Goal: Use online tool/utility: Utilize a website feature to perform a specific function

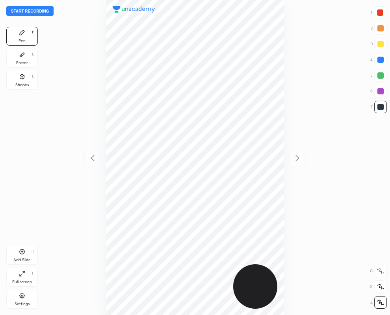
scroll to position [315, 264]
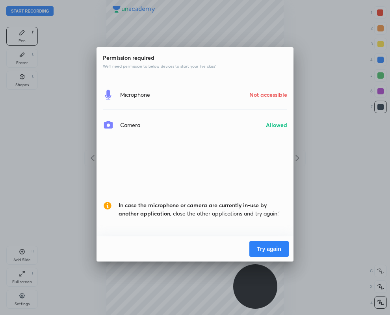
click at [272, 249] on button "Try again" at bounding box center [268, 249] width 39 height 16
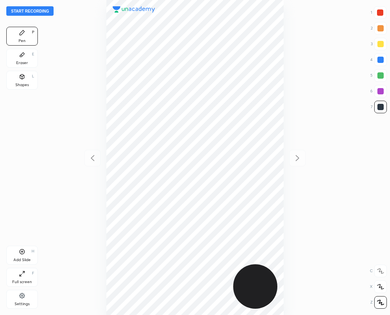
scroll to position [315, 264]
drag, startPoint x: 382, startPoint y: 61, endPoint x: 359, endPoint y: 56, distance: 23.7
click at [381, 61] on div at bounding box center [380, 60] width 6 height 6
click at [380, 109] on div at bounding box center [380, 107] width 6 height 6
click at [109, 99] on div at bounding box center [195, 157] width 264 height 315
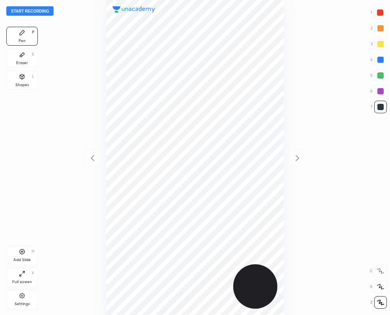
click at [24, 59] on div "Eraser E" at bounding box center [22, 58] width 32 height 19
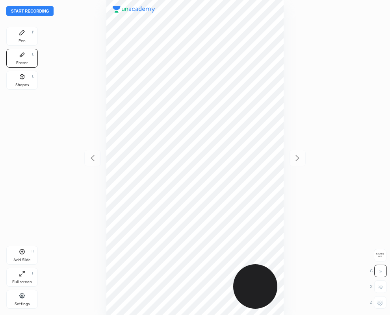
drag, startPoint x: 25, startPoint y: 35, endPoint x: 14, endPoint y: 32, distance: 11.3
click at [27, 35] on div "Pen P" at bounding box center [22, 36] width 32 height 19
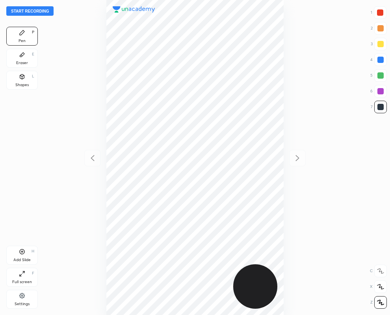
click at [383, 54] on div at bounding box center [380, 60] width 13 height 13
drag, startPoint x: 378, startPoint y: 107, endPoint x: 370, endPoint y: 111, distance: 9.0
click at [379, 108] on div at bounding box center [380, 107] width 6 height 6
click at [110, 46] on div at bounding box center [195, 157] width 264 height 315
drag, startPoint x: 26, startPoint y: 59, endPoint x: 21, endPoint y: 52, distance: 9.2
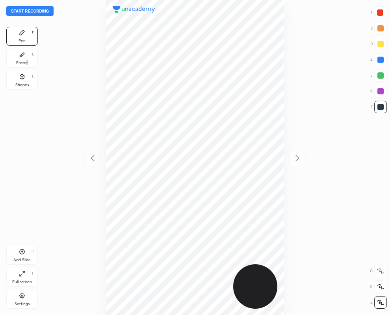
click at [27, 59] on div "Eraser E" at bounding box center [22, 58] width 32 height 19
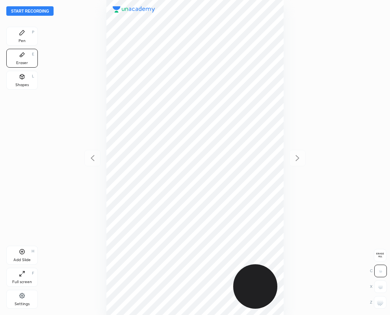
drag, startPoint x: 28, startPoint y: 36, endPoint x: 67, endPoint y: 61, distance: 47.1
click at [28, 36] on div "Pen P" at bounding box center [22, 36] width 32 height 19
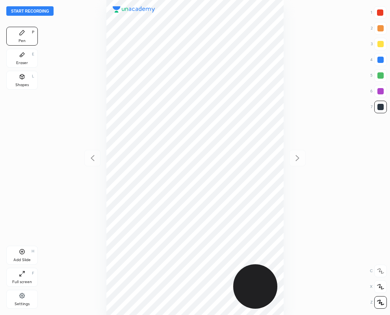
drag, startPoint x: 22, startPoint y: 58, endPoint x: 85, endPoint y: 56, distance: 63.5
click at [22, 57] on div "Eraser E" at bounding box center [22, 58] width 32 height 19
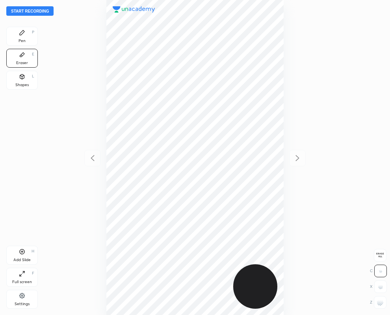
click at [26, 36] on div "Pen P" at bounding box center [22, 36] width 32 height 19
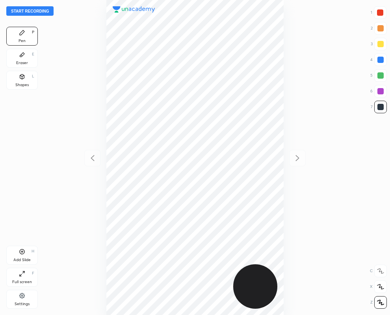
drag, startPoint x: 380, startPoint y: 12, endPoint x: 330, endPoint y: 38, distance: 56.4
click at [381, 13] on div at bounding box center [380, 12] width 6 height 6
click at [382, 109] on div at bounding box center [380, 107] width 6 height 6
click at [379, 108] on div at bounding box center [380, 107] width 6 height 6
drag, startPoint x: 380, startPoint y: 12, endPoint x: 287, endPoint y: 63, distance: 105.8
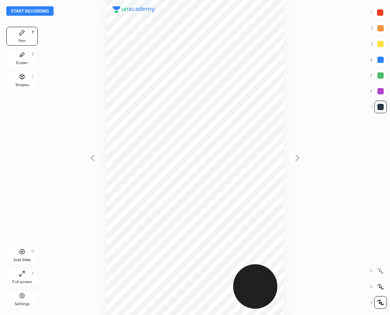
click at [380, 13] on div at bounding box center [380, 12] width 6 height 6
drag, startPoint x: 380, startPoint y: 107, endPoint x: 360, endPoint y: 113, distance: 20.7
click at [379, 107] on div at bounding box center [380, 107] width 6 height 6
drag, startPoint x: 379, startPoint y: 59, endPoint x: 328, endPoint y: 91, distance: 59.9
click at [379, 59] on div at bounding box center [380, 60] width 6 height 6
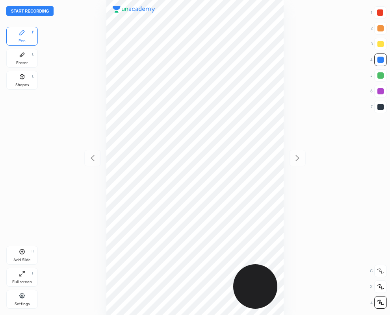
click at [375, 105] on div at bounding box center [380, 107] width 13 height 13
drag, startPoint x: 381, startPoint y: 12, endPoint x: 363, endPoint y: 16, distance: 18.5
click at [380, 12] on div at bounding box center [380, 12] width 6 height 6
click at [24, 58] on div "Eraser E" at bounding box center [22, 58] width 32 height 19
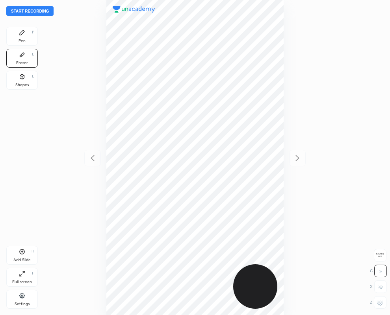
click at [22, 36] on div "Pen P" at bounding box center [22, 36] width 32 height 19
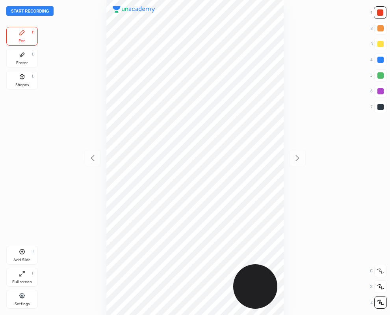
drag, startPoint x: 382, startPoint y: 107, endPoint x: 363, endPoint y: 111, distance: 20.0
click at [382, 107] on div at bounding box center [380, 107] width 6 height 6
click at [19, 59] on div "Eraser E" at bounding box center [22, 58] width 32 height 19
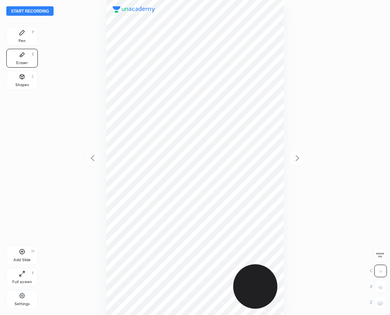
click at [22, 37] on div "Pen P" at bounding box center [22, 36] width 32 height 19
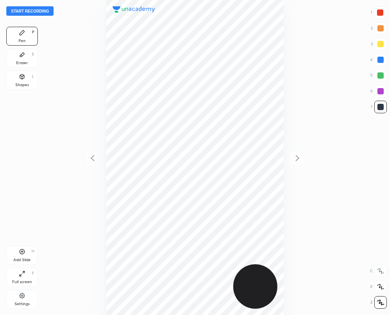
drag, startPoint x: 381, startPoint y: 12, endPoint x: 356, endPoint y: 17, distance: 25.2
click at [380, 12] on div at bounding box center [380, 12] width 6 height 6
drag, startPoint x: 380, startPoint y: 57, endPoint x: 315, endPoint y: 79, distance: 68.4
click at [377, 57] on div at bounding box center [380, 60] width 6 height 6
drag, startPoint x: 383, startPoint y: 11, endPoint x: 367, endPoint y: 27, distance: 22.8
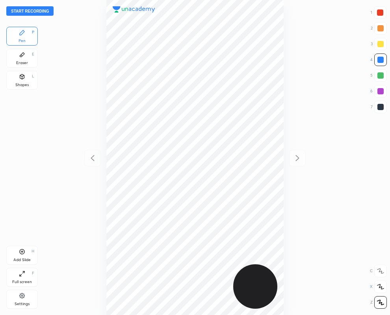
click at [382, 11] on div at bounding box center [380, 12] width 13 height 13
drag, startPoint x: 382, startPoint y: 91, endPoint x: 364, endPoint y: 95, distance: 17.6
click at [381, 91] on div at bounding box center [380, 91] width 6 height 6
click at [379, 109] on div at bounding box center [380, 107] width 6 height 6
click at [21, 63] on div "Eraser" at bounding box center [22, 63] width 12 height 4
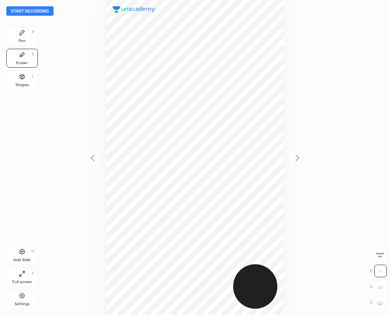
drag, startPoint x: 385, startPoint y: 306, endPoint x: 292, endPoint y: 287, distance: 95.2
click at [384, 304] on div at bounding box center [380, 303] width 13 height 13
drag, startPoint x: 21, startPoint y: 35, endPoint x: 17, endPoint y: 30, distance: 6.2
click at [20, 33] on icon at bounding box center [22, 33] width 6 height 6
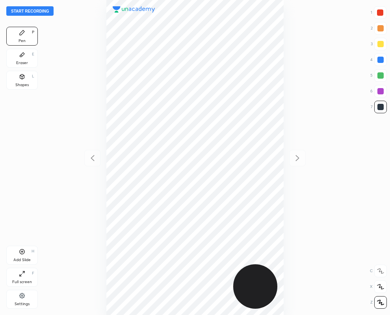
click at [25, 257] on div "Add Slide H" at bounding box center [22, 255] width 32 height 19
click at [94, 158] on icon at bounding box center [92, 158] width 9 height 9
click at [297, 158] on icon at bounding box center [297, 158] width 9 height 9
click at [92, 159] on icon at bounding box center [93, 158] width 4 height 6
click at [384, 11] on div at bounding box center [380, 12] width 13 height 13
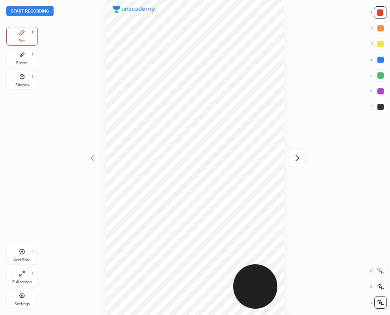
drag, startPoint x: 388, startPoint y: 45, endPoint x: 71, endPoint y: 116, distance: 324.9
click at [71, 116] on div at bounding box center [195, 157] width 264 height 315
click at [297, 158] on icon at bounding box center [297, 158] width 9 height 9
click at [378, 109] on div at bounding box center [380, 107] width 6 height 6
click at [380, 12] on div at bounding box center [380, 12] width 6 height 6
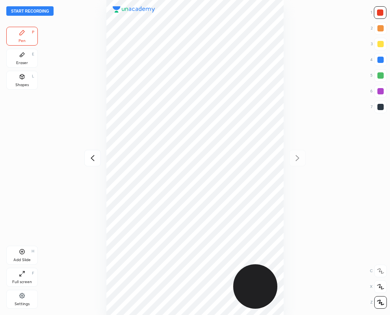
drag, startPoint x: 377, startPoint y: 60, endPoint x: 289, endPoint y: 96, distance: 95.7
click at [377, 61] on div at bounding box center [380, 60] width 6 height 6
click at [379, 13] on div at bounding box center [380, 12] width 6 height 6
click at [377, 91] on div at bounding box center [380, 91] width 6 height 6
click at [93, 158] on icon at bounding box center [92, 158] width 9 height 9
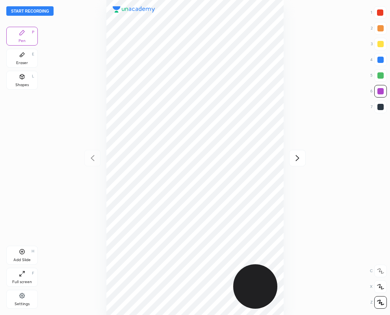
click at [25, 11] on button "Start recording" at bounding box center [29, 10] width 47 height 9
click at [297, 158] on icon at bounding box center [297, 158] width 9 height 9
click at [94, 158] on icon at bounding box center [92, 158] width 9 height 9
click at [297, 158] on icon at bounding box center [297, 158] width 9 height 9
click at [27, 11] on button "End recording" at bounding box center [28, 10] width 44 height 9
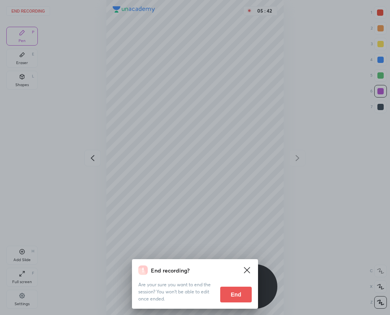
click at [234, 294] on button "End" at bounding box center [236, 295] width 32 height 16
